Goal: Information Seeking & Learning: Learn about a topic

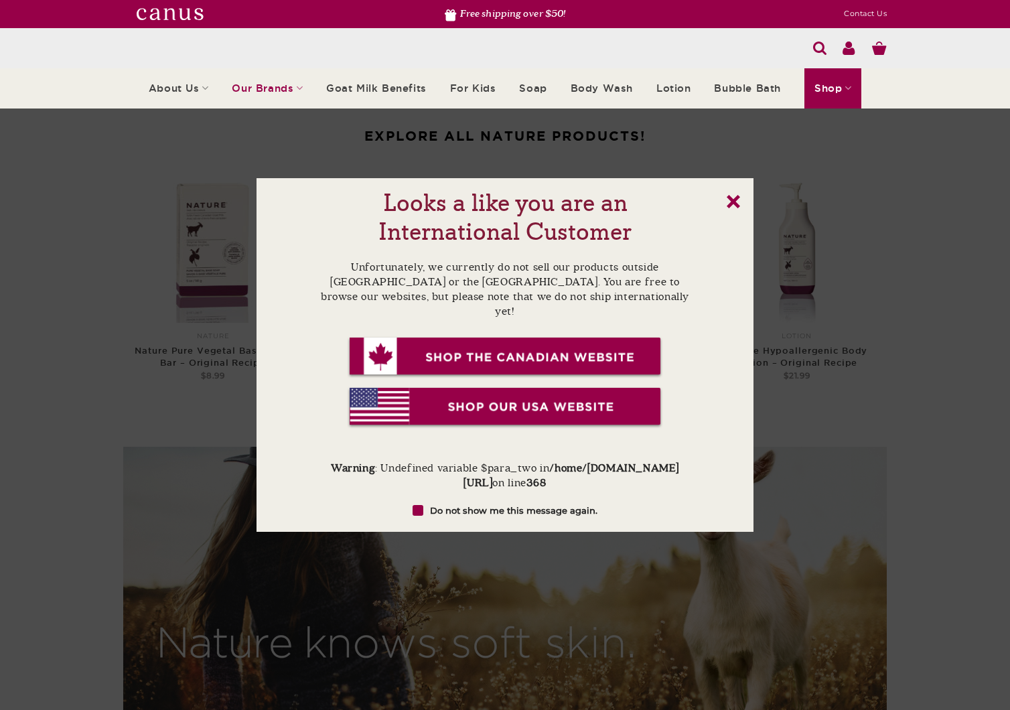
click at [735, 200] on link "x" at bounding box center [733, 201] width 13 height 13
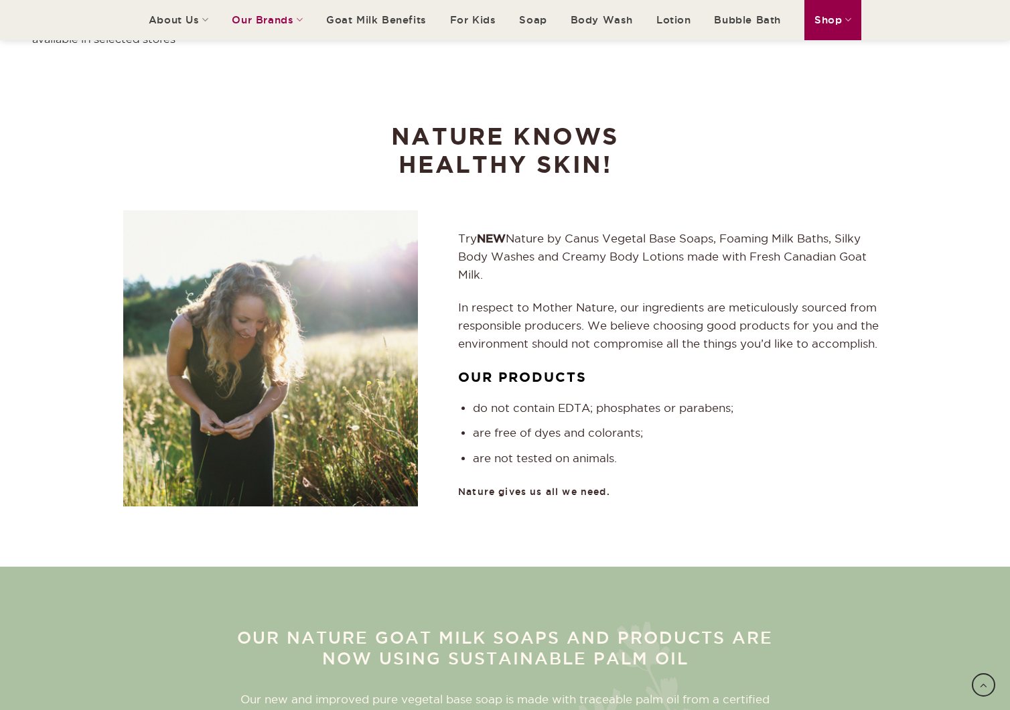
scroll to position [789, 0]
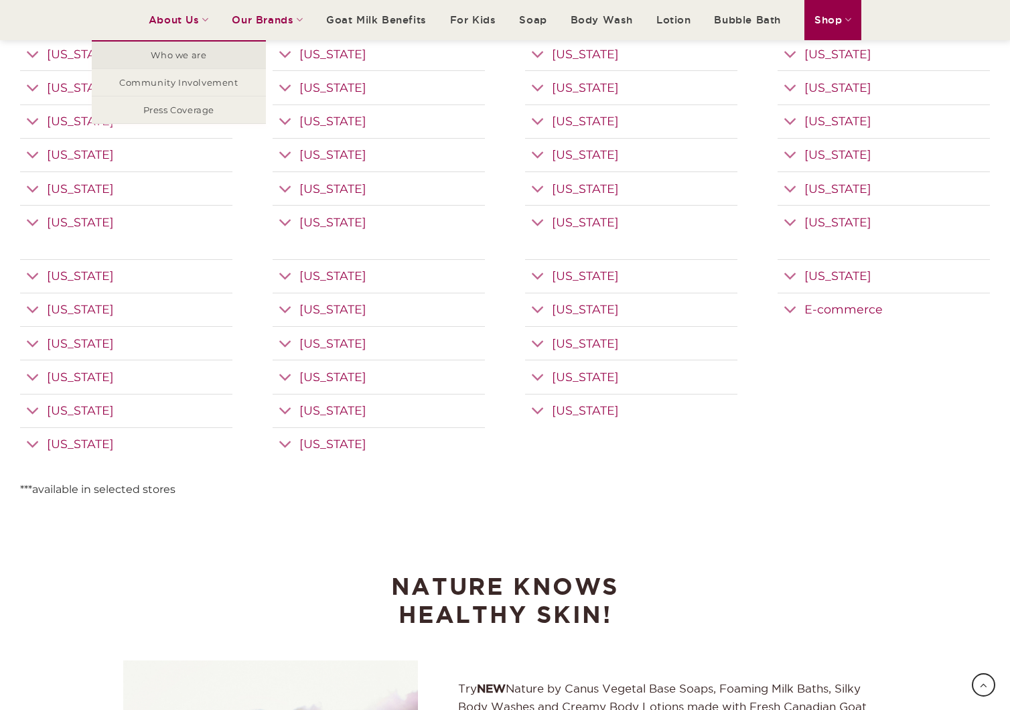
click at [169, 60] on link "Who we are" at bounding box center [179, 55] width 174 height 27
click at [195, 82] on link "Community Involvement" at bounding box center [179, 82] width 174 height 27
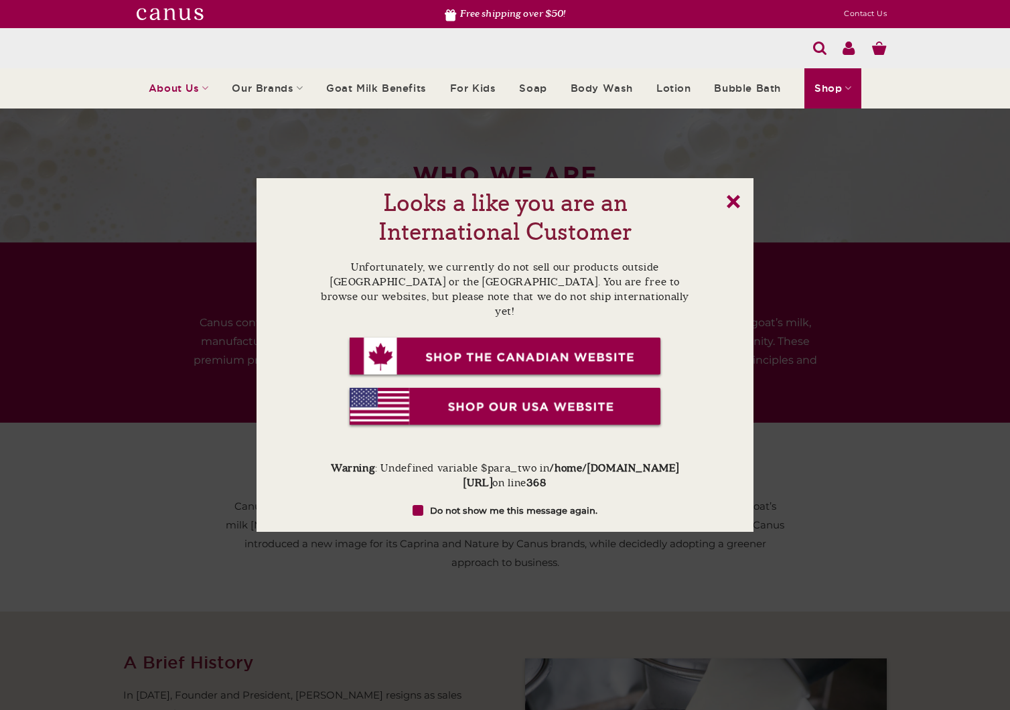
click at [394, 336] on img at bounding box center [505, 357] width 316 height 42
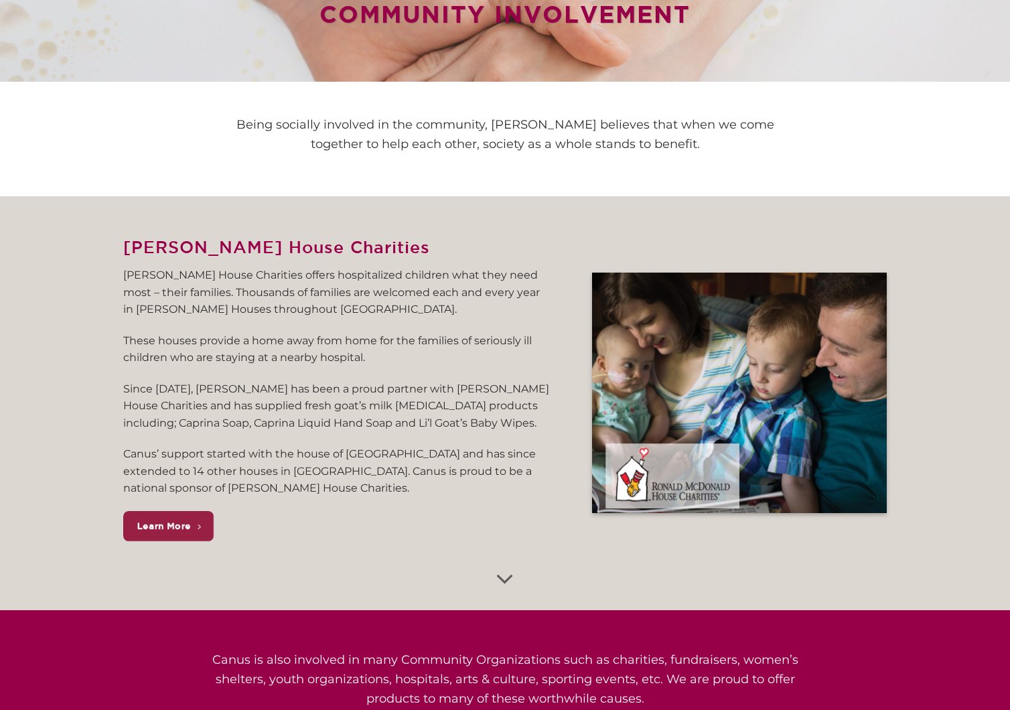
scroll to position [182, 0]
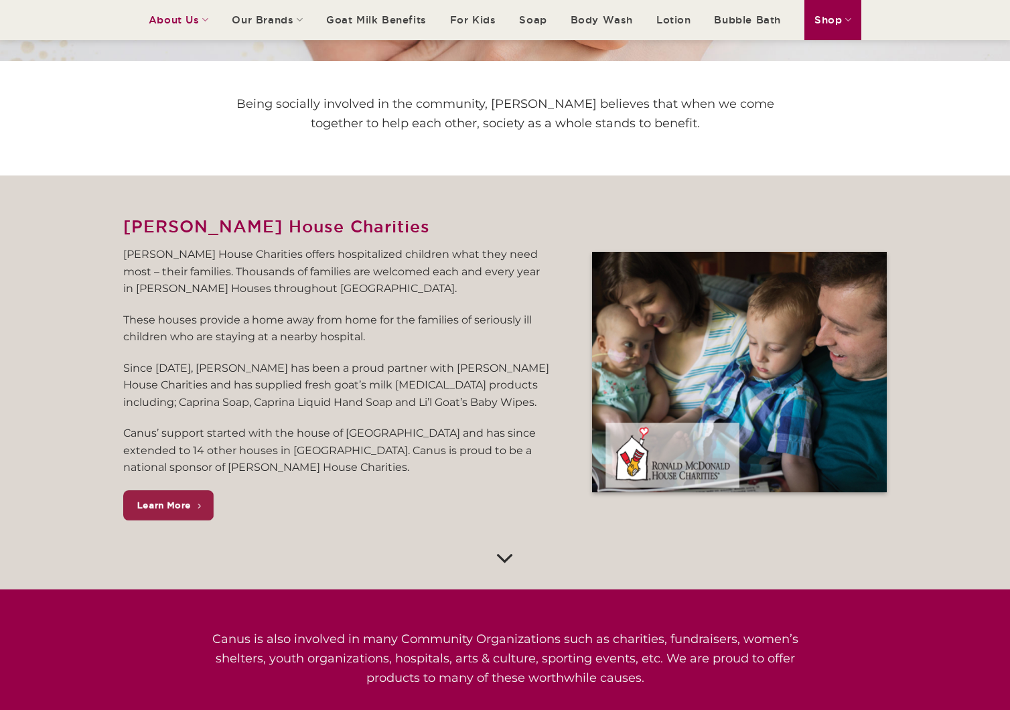
click at [496, 557] on icon "Scroll for more" at bounding box center [505, 557] width 19 height 33
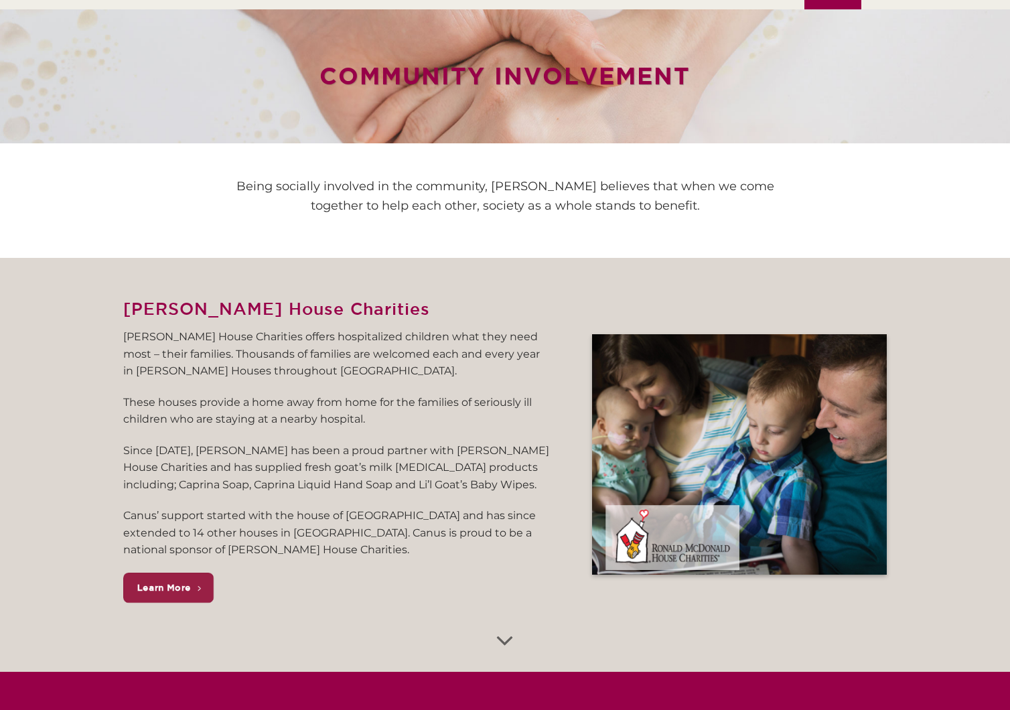
scroll to position [0, 0]
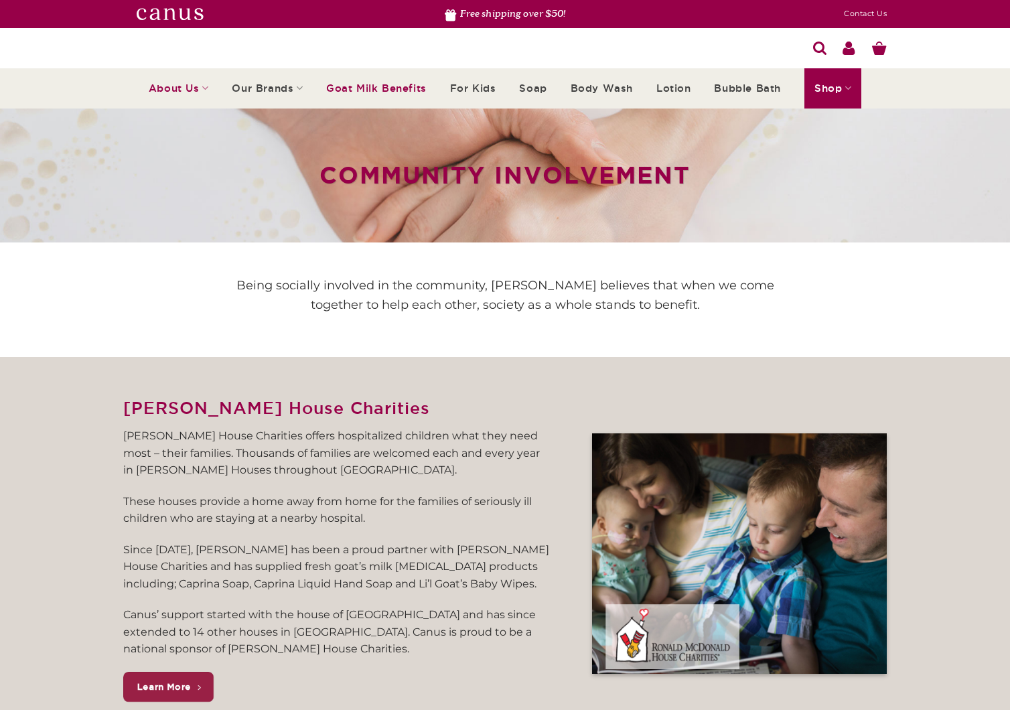
click at [393, 94] on link "Goat Milk Benefits" at bounding box center [376, 89] width 100 height 38
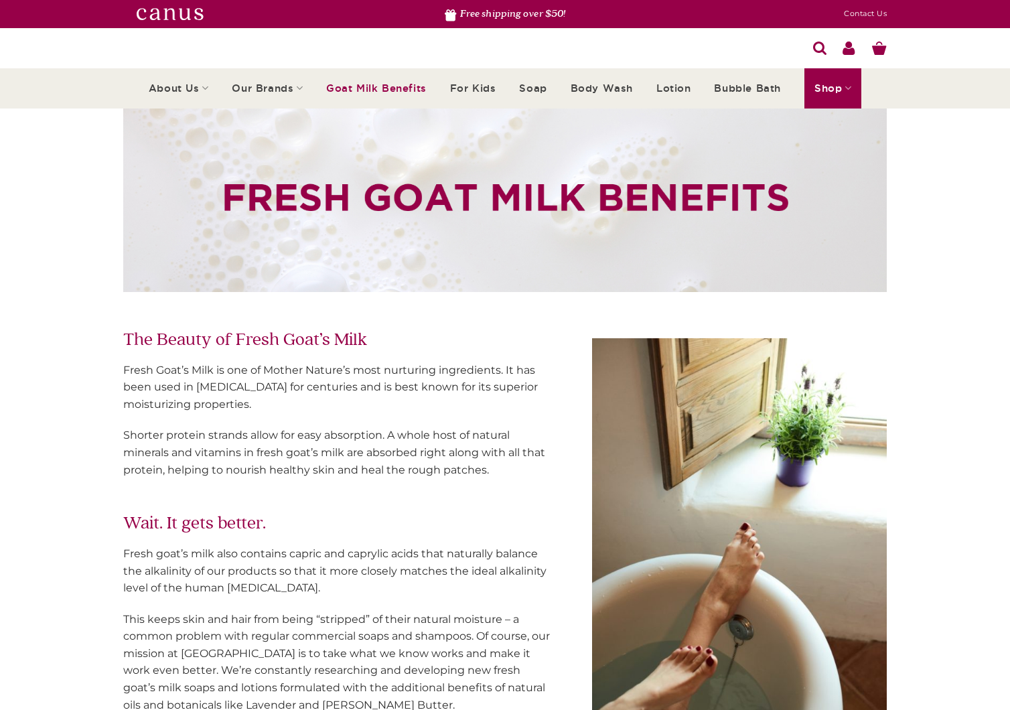
click at [419, 489] on div "The Beauty of Fresh Goat’s Milk Fresh Goat’s Milk is one of Mother Nature’s mos…" at bounding box center [337, 553] width 429 height 454
click at [498, 91] on ul "About Us Who we are Community Involvement Press Coverage Our Brands Caprina Nat…" at bounding box center [505, 88] width 713 height 40
click at [474, 91] on link "For Kids" at bounding box center [473, 89] width 46 height 38
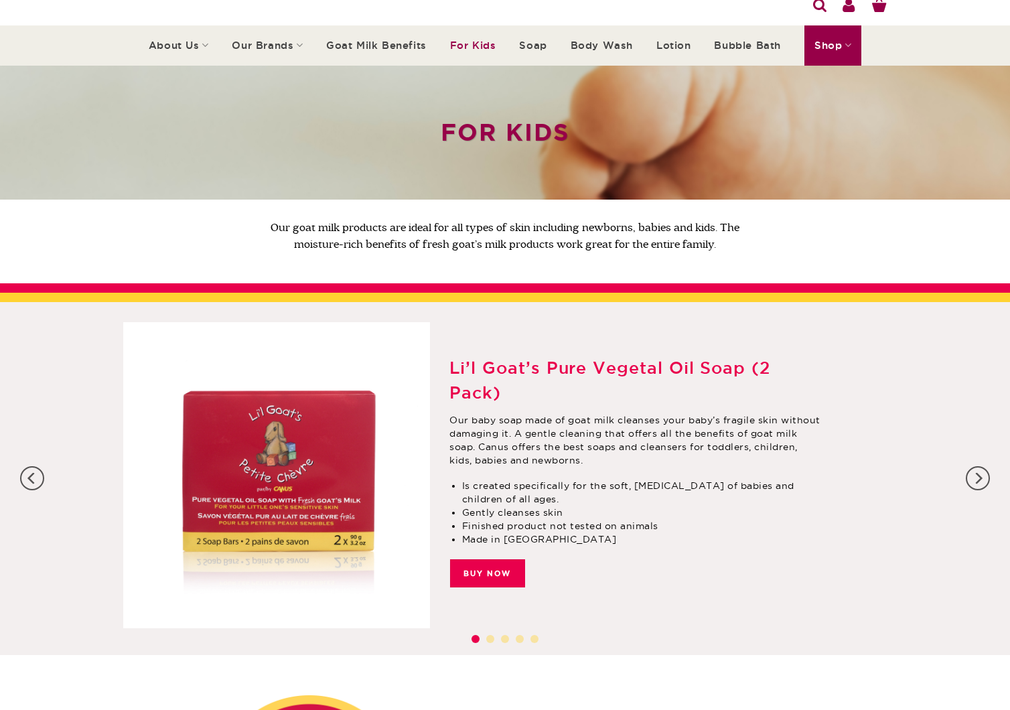
scroll to position [60, 0]
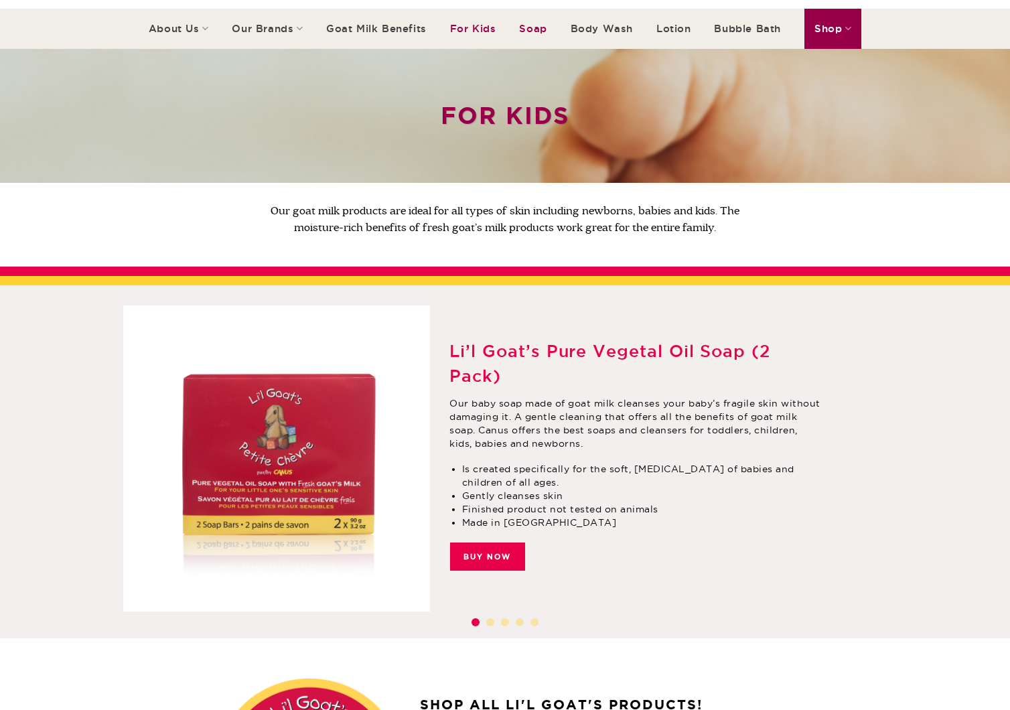
click at [523, 33] on link "Soap" at bounding box center [532, 29] width 27 height 38
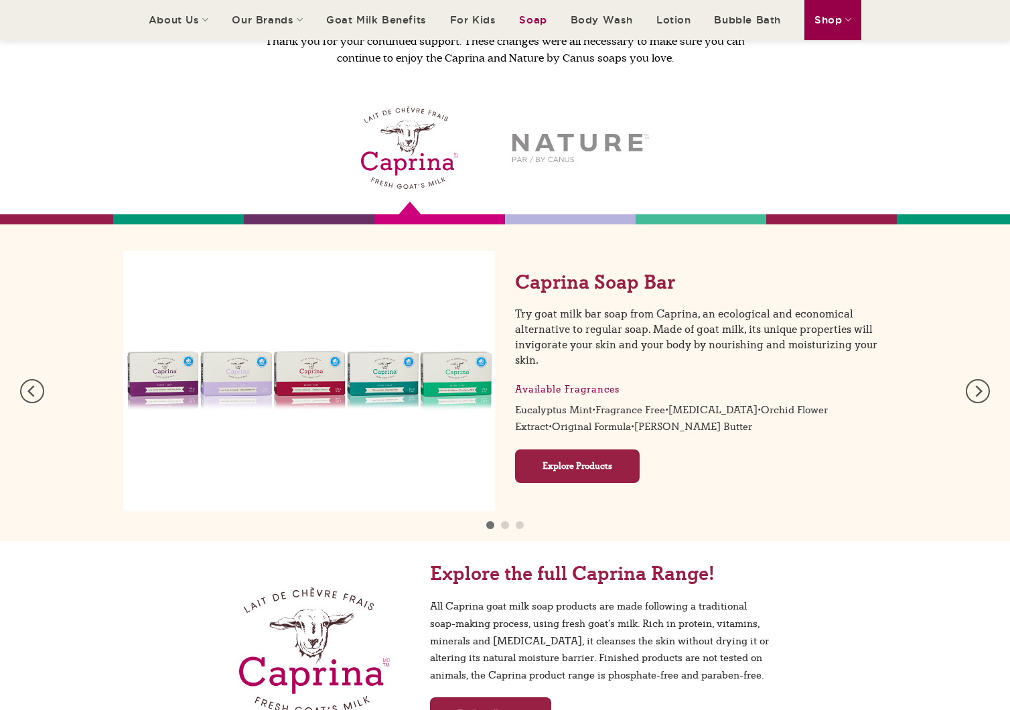
scroll to position [576, 0]
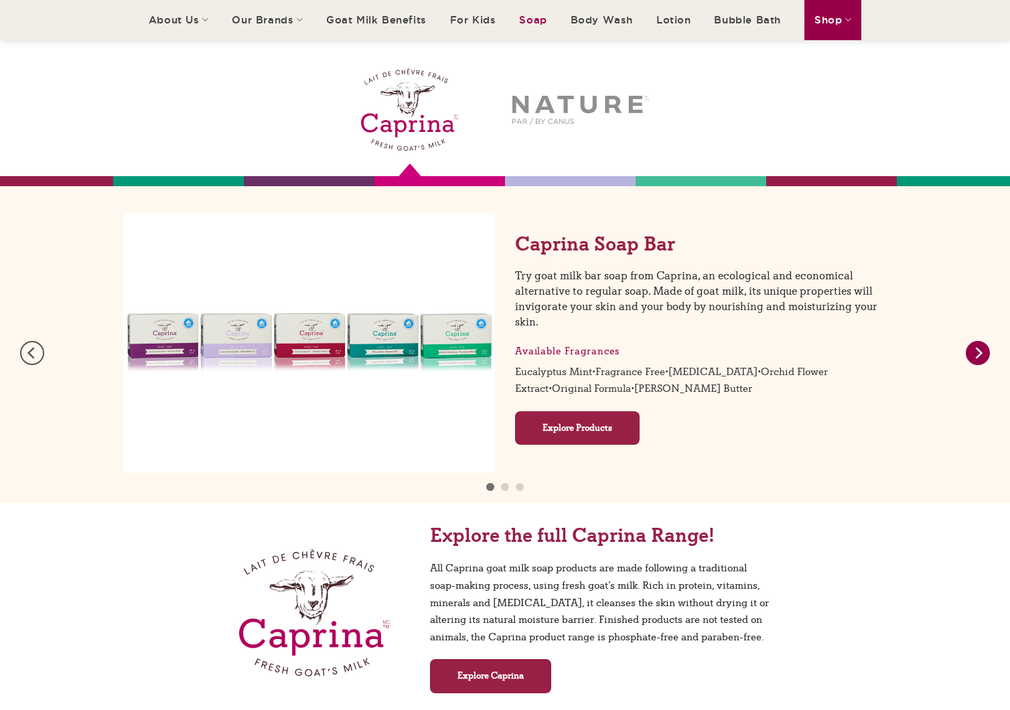
click at [975, 348] on icon "Next" at bounding box center [978, 353] width 24 height 24
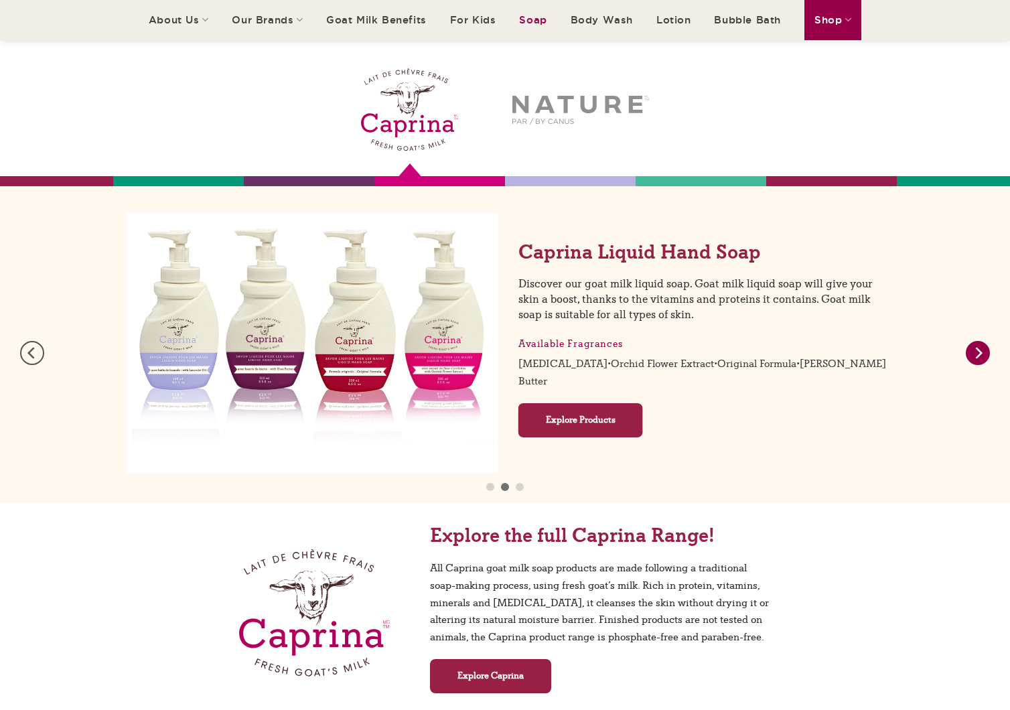
click at [975, 348] on icon "Next" at bounding box center [978, 353] width 24 height 24
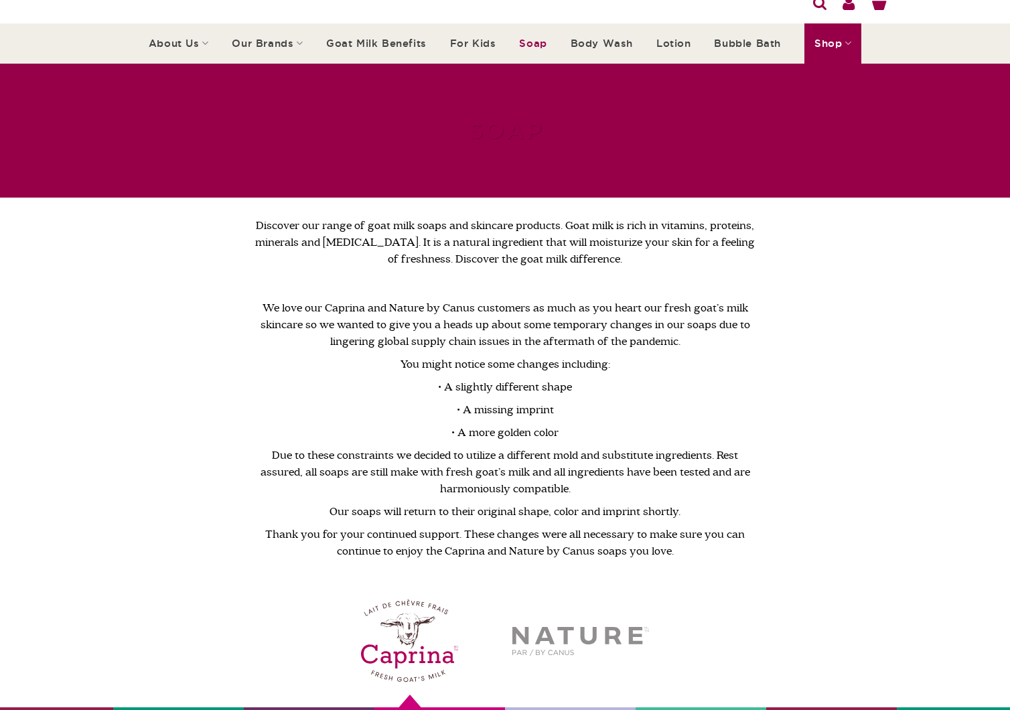
scroll to position [0, 0]
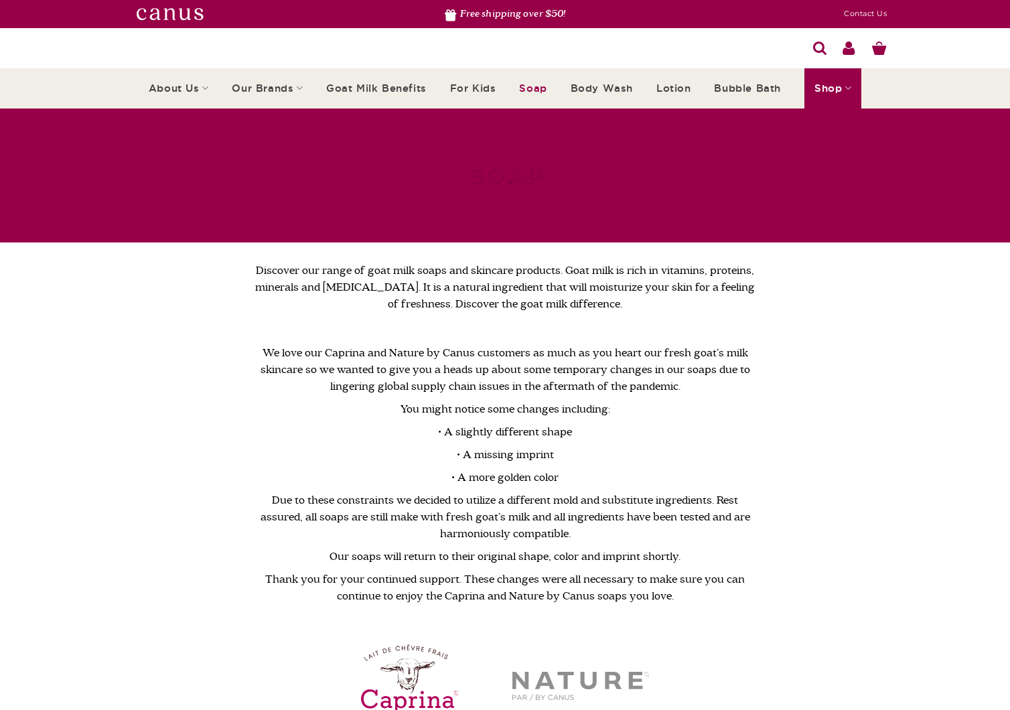
click at [647, 336] on div "Discover our range of goat milk soaps and skincare products. Goat milk is rich …" at bounding box center [505, 434] width 506 height 342
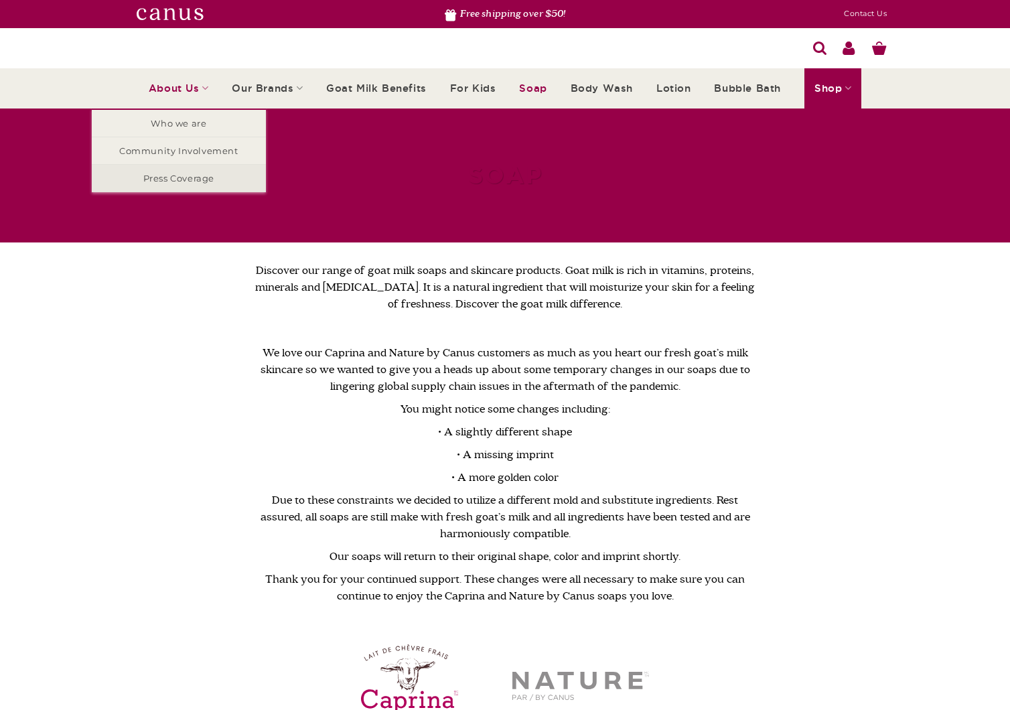
click at [195, 173] on link "Press Coverage" at bounding box center [179, 178] width 174 height 27
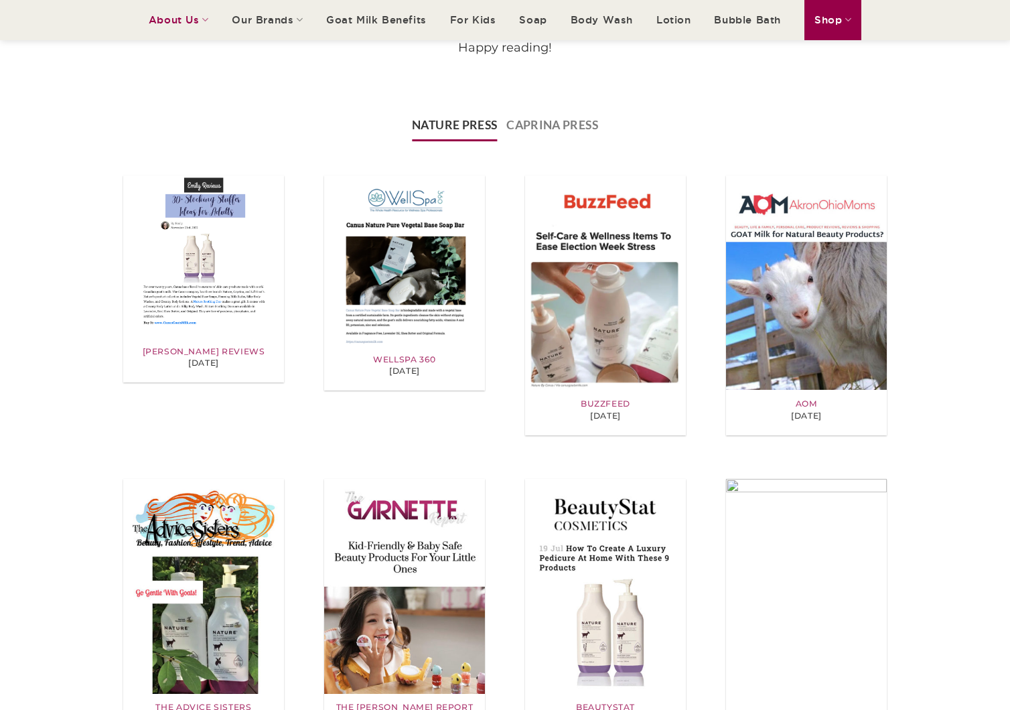
scroll to position [268, 0]
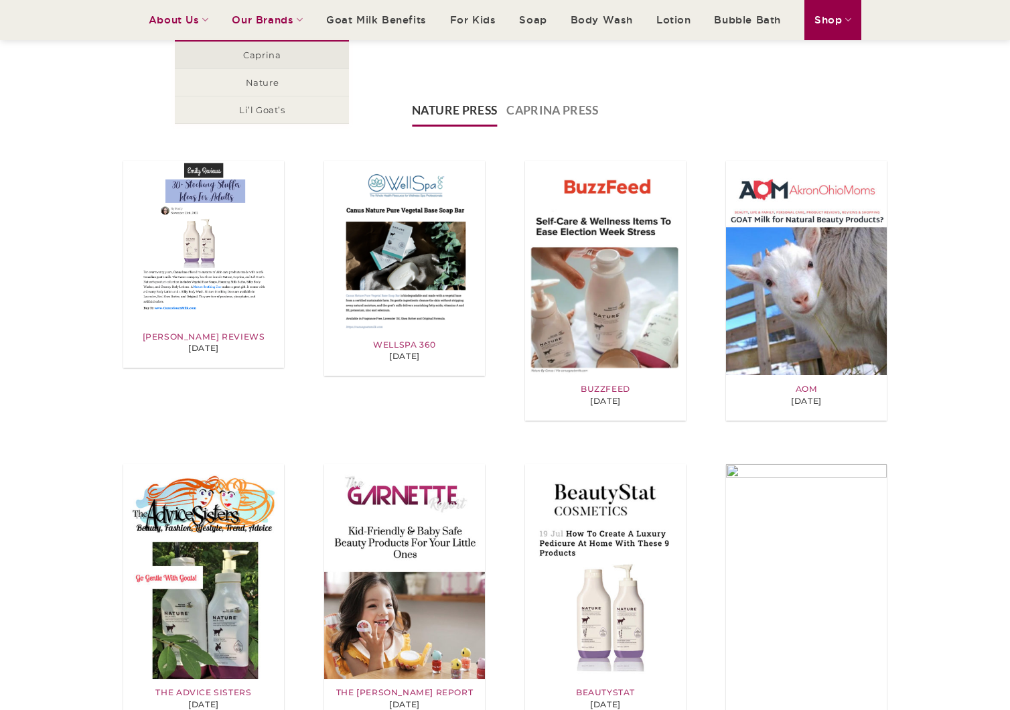
click at [292, 47] on link "Caprina" at bounding box center [262, 55] width 174 height 27
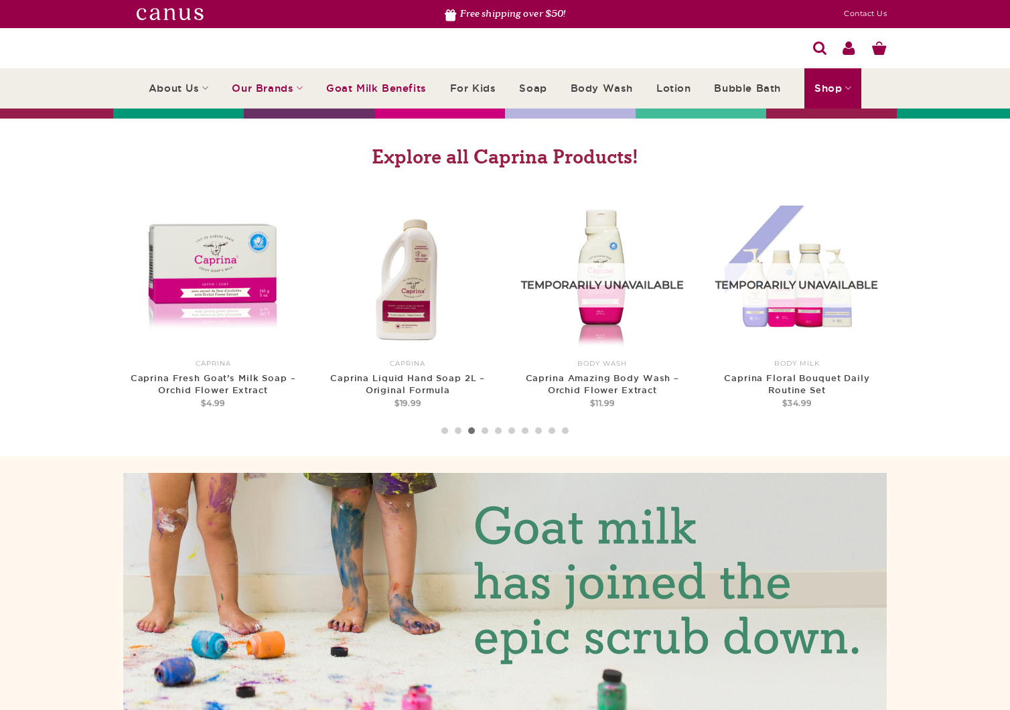
click at [381, 93] on link "Goat Milk Benefits" at bounding box center [376, 89] width 100 height 38
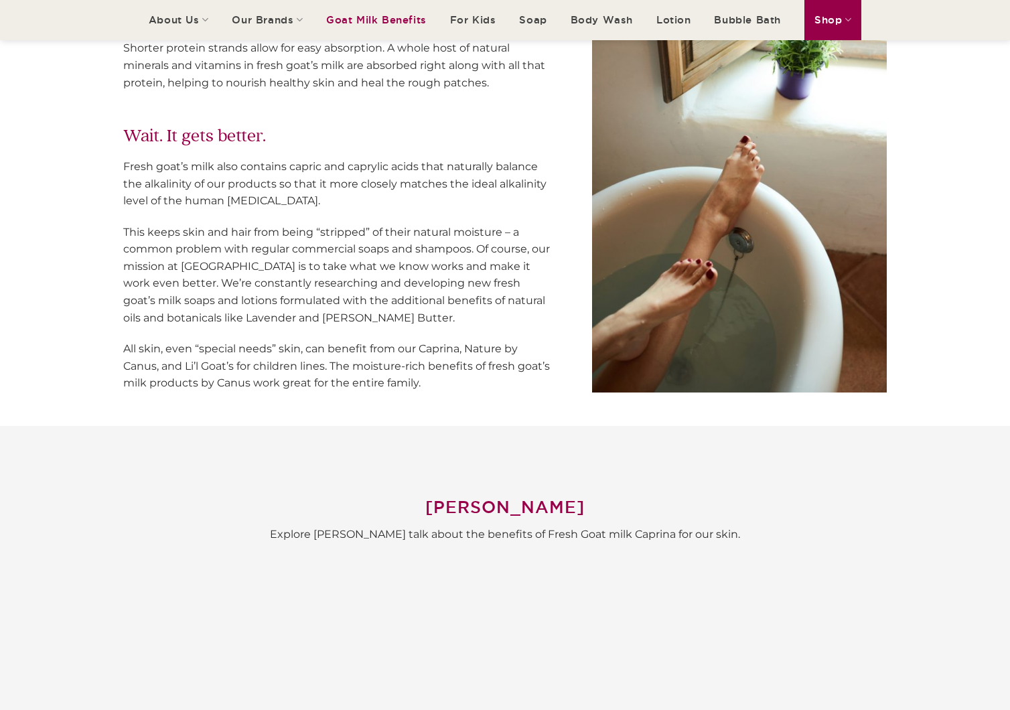
scroll to position [387, 0]
